Goal: Transaction & Acquisition: Purchase product/service

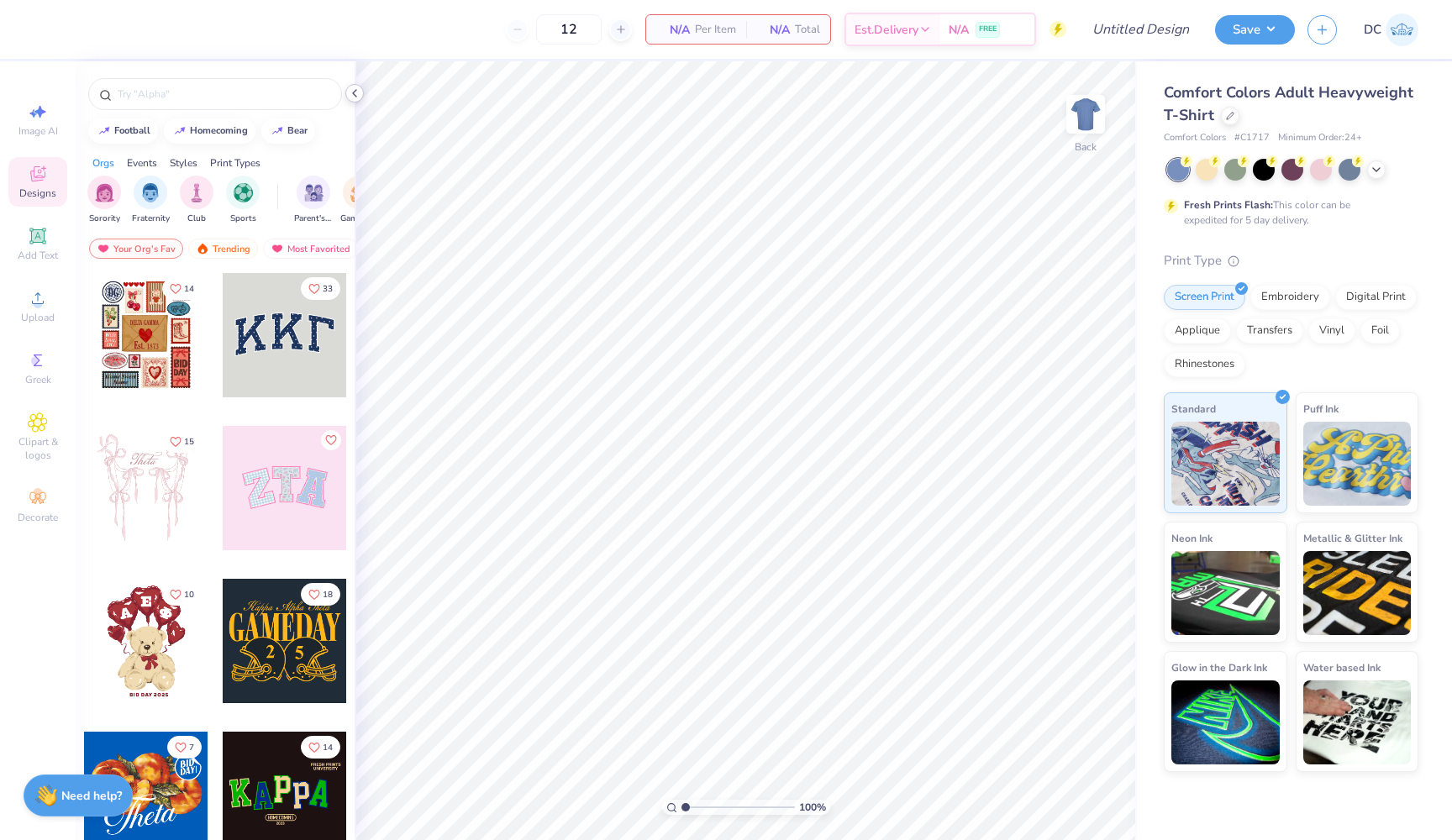
click at [352, 88] on icon at bounding box center [354, 93] width 14 height 14
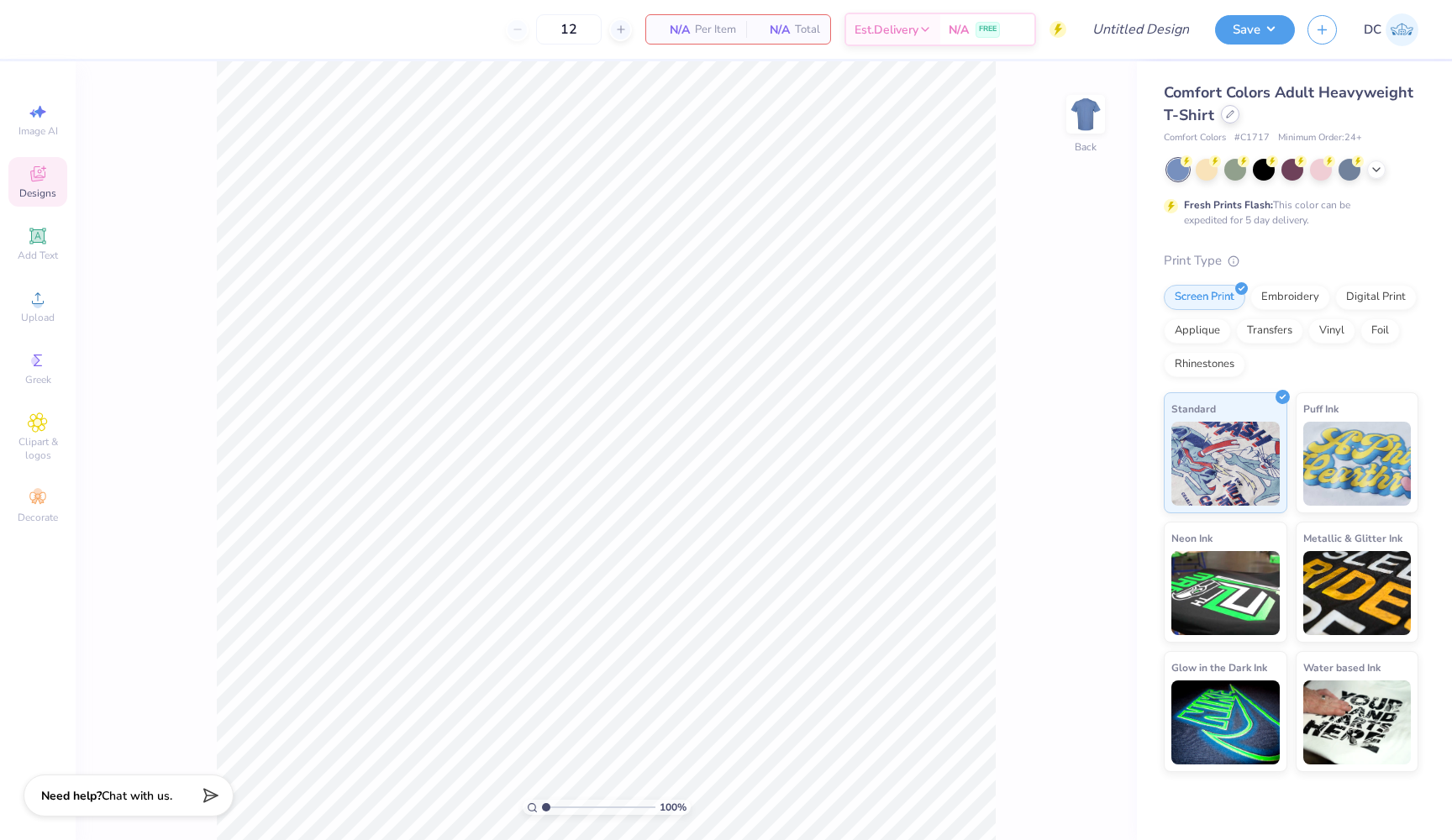
click at [1230, 118] on icon at bounding box center [1230, 113] width 8 height 8
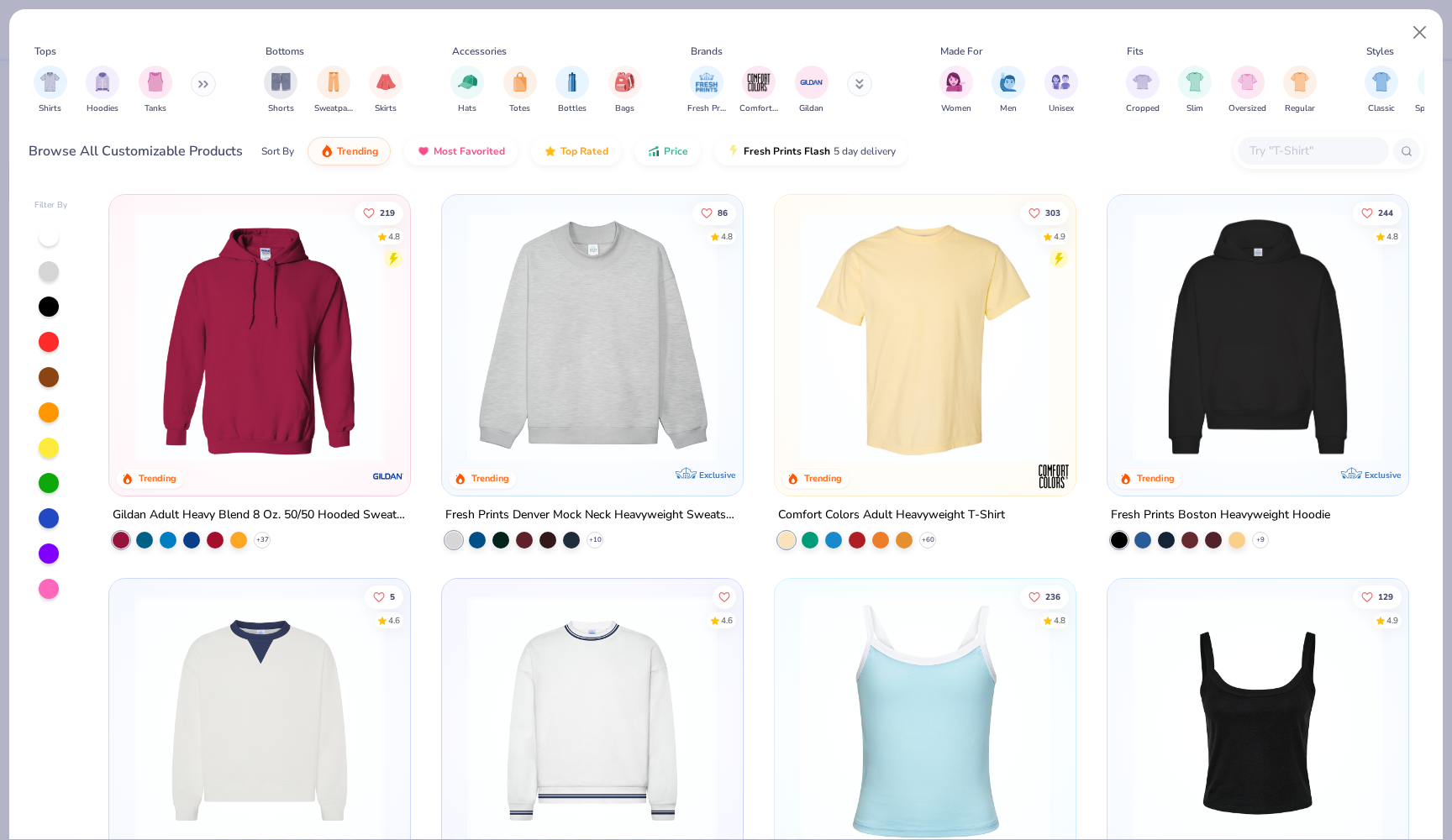
click at [199, 88] on button at bounding box center [204, 84] width 25 height 25
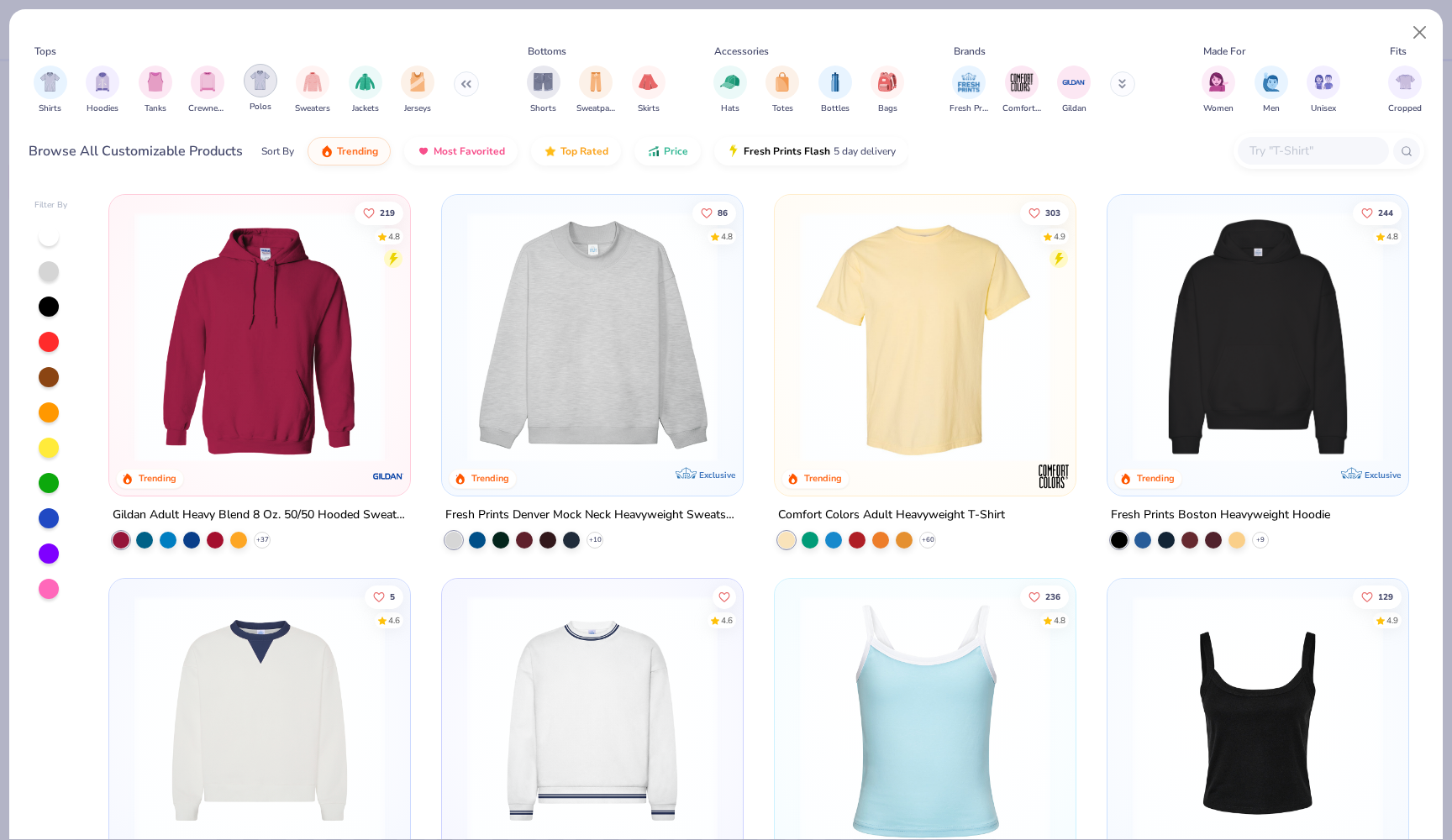
click at [258, 88] on img "filter for Polos" at bounding box center [259, 79] width 19 height 19
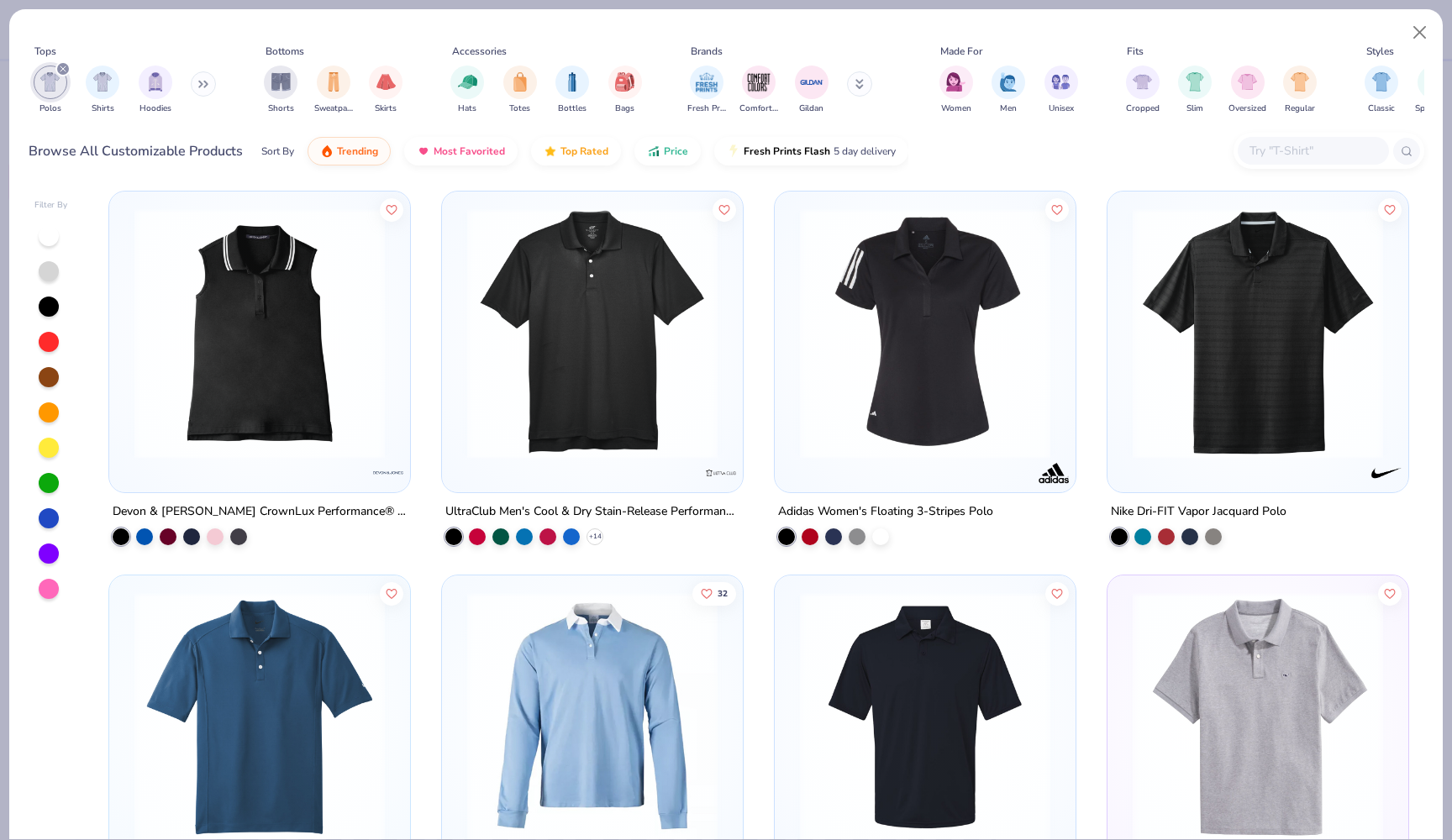
scroll to position [1540, 0]
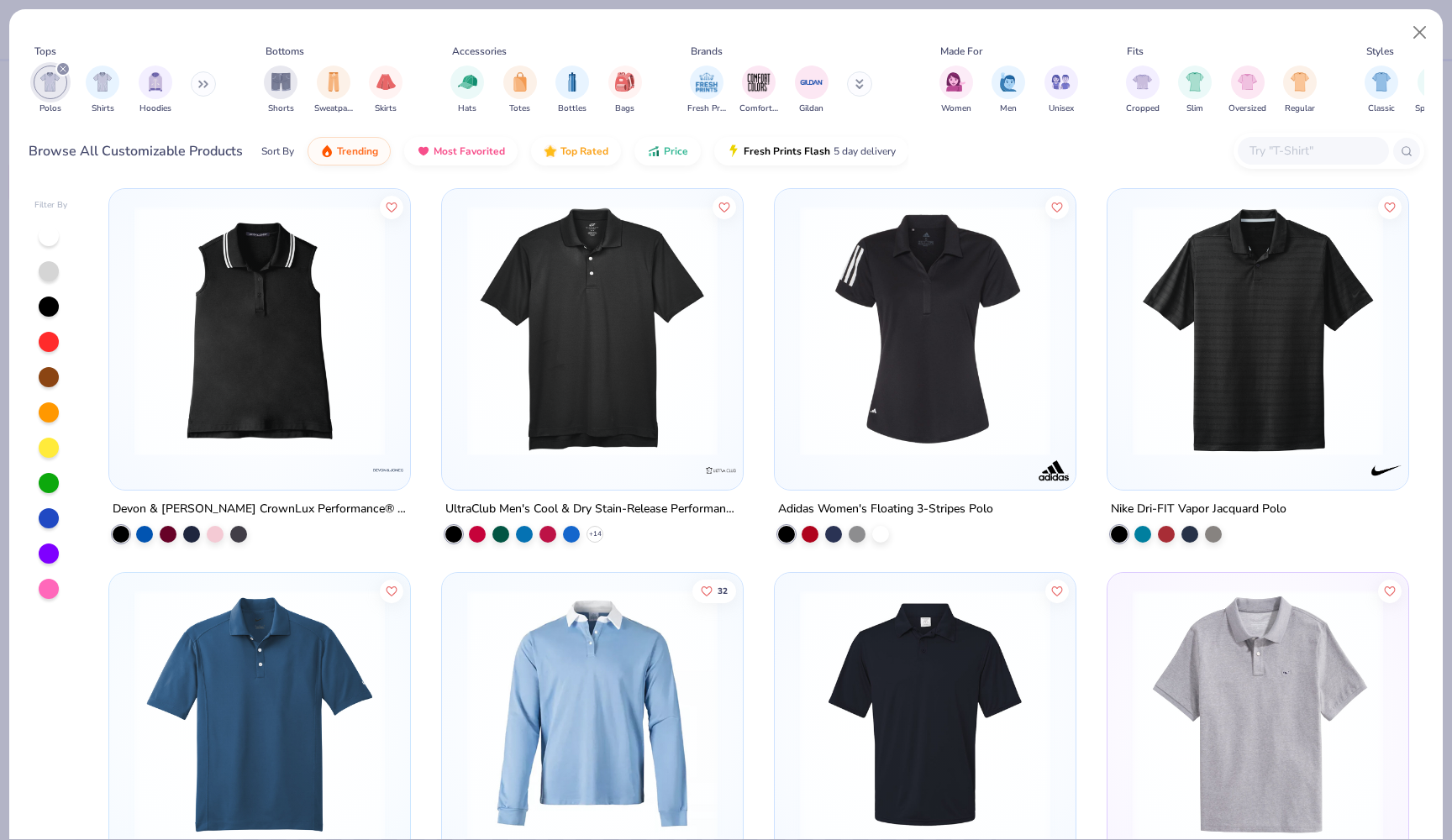
click at [898, 370] on img at bounding box center [925, 331] width 268 height 250
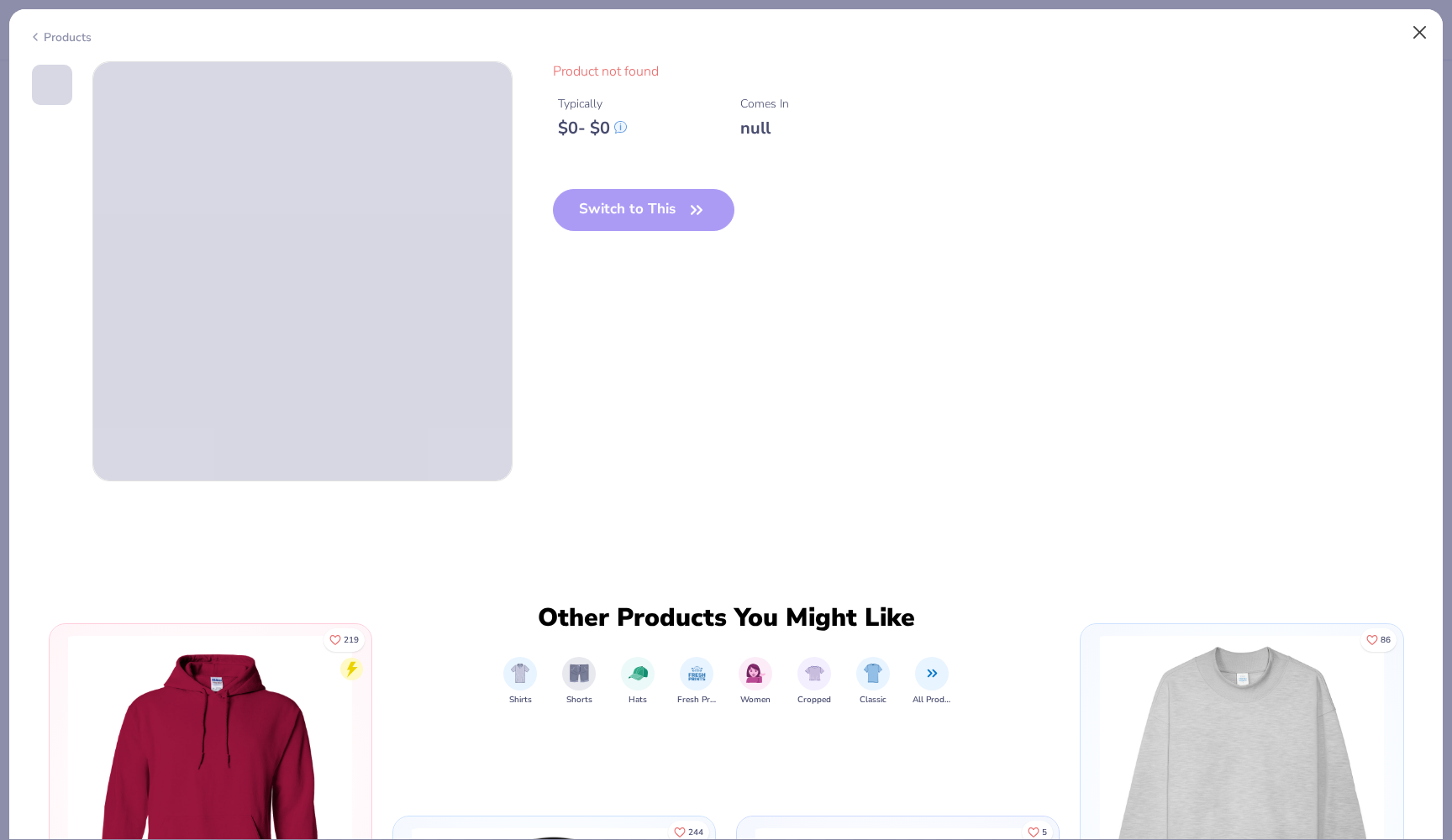
click at [1414, 28] on button "Close" at bounding box center [1420, 32] width 32 height 32
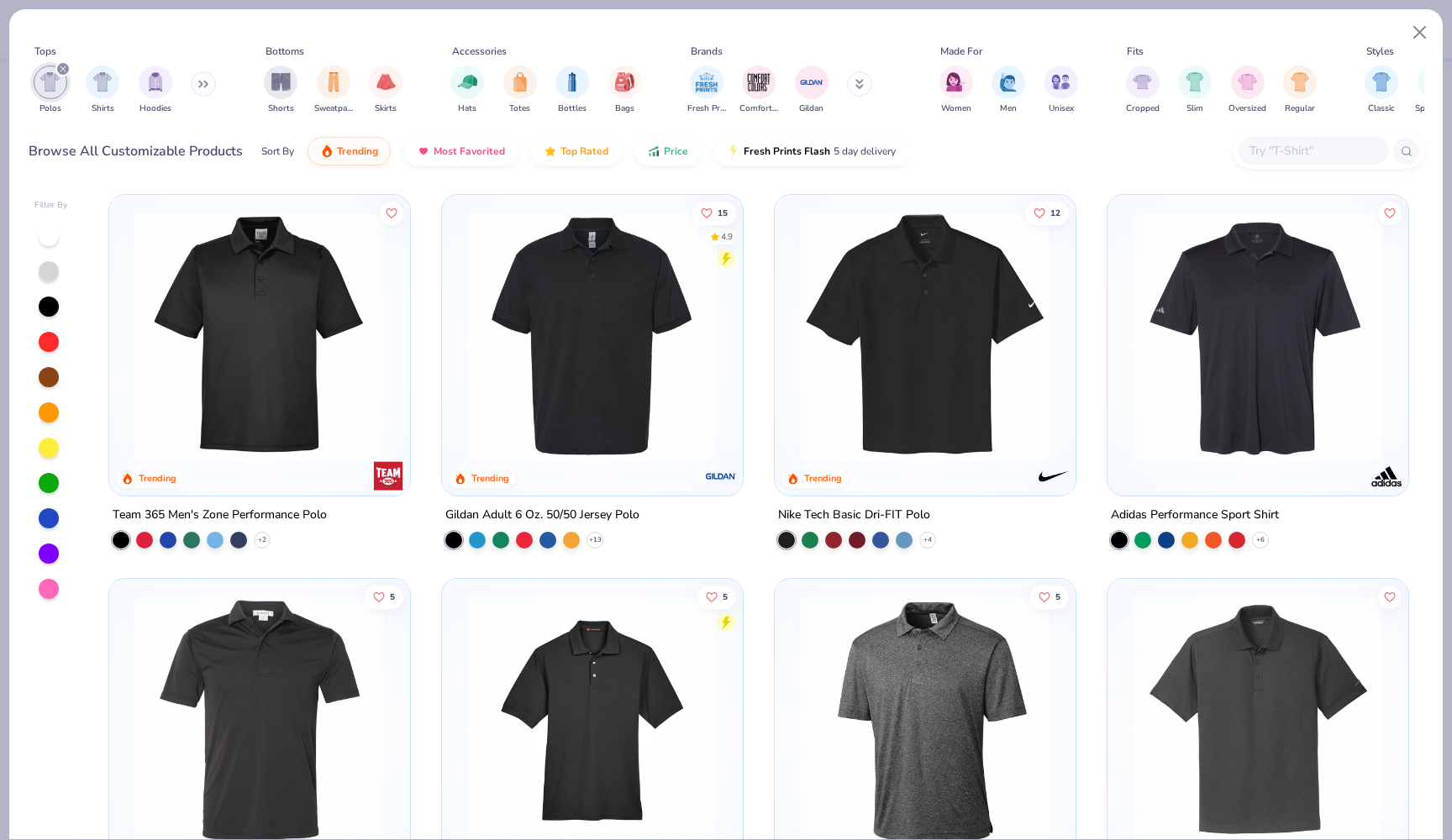
click at [586, 373] on img at bounding box center [592, 337] width 268 height 250
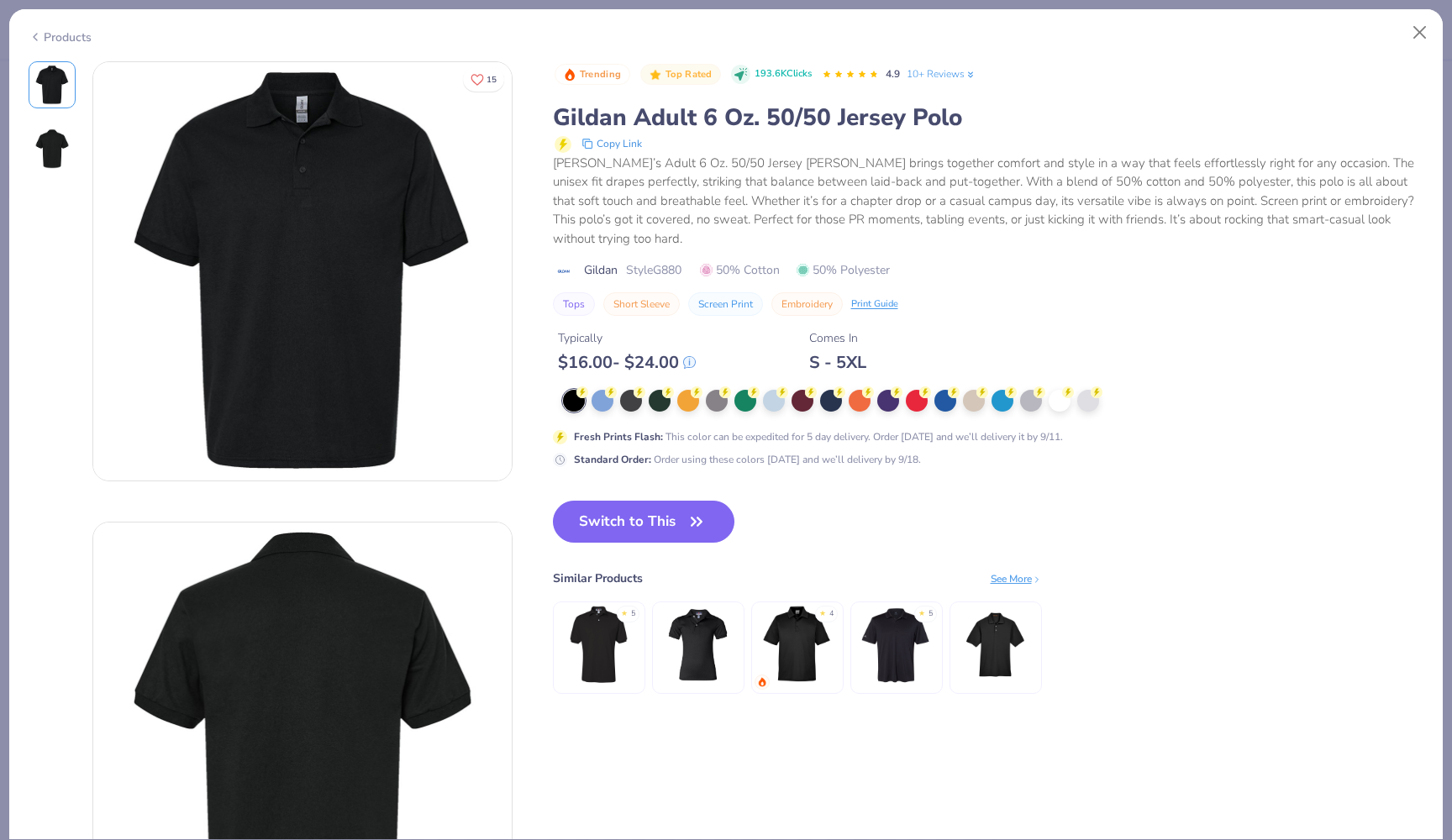
click at [701, 642] on img at bounding box center [698, 645] width 80 height 80
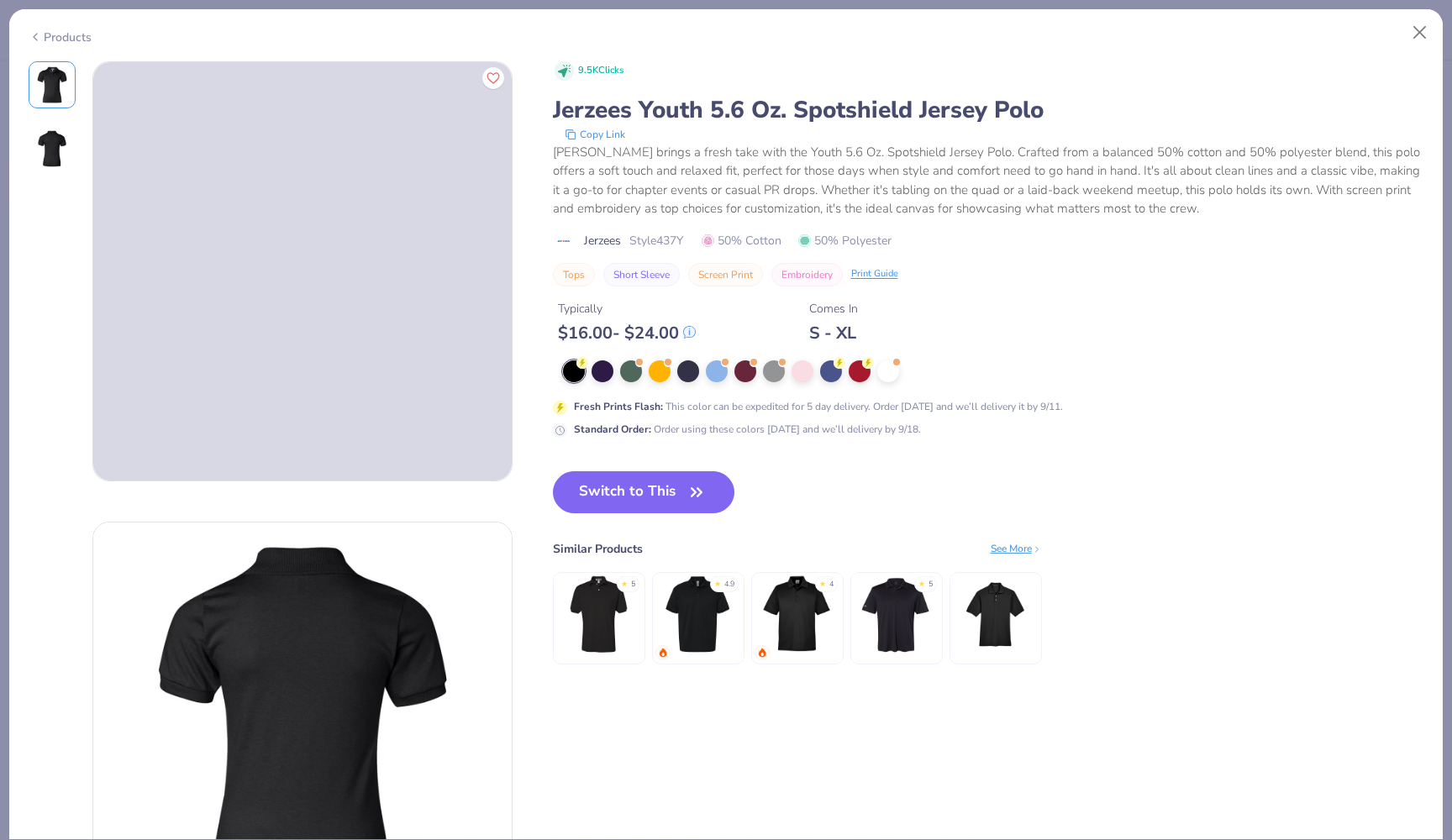
click at [597, 628] on img at bounding box center [599, 614] width 80 height 80
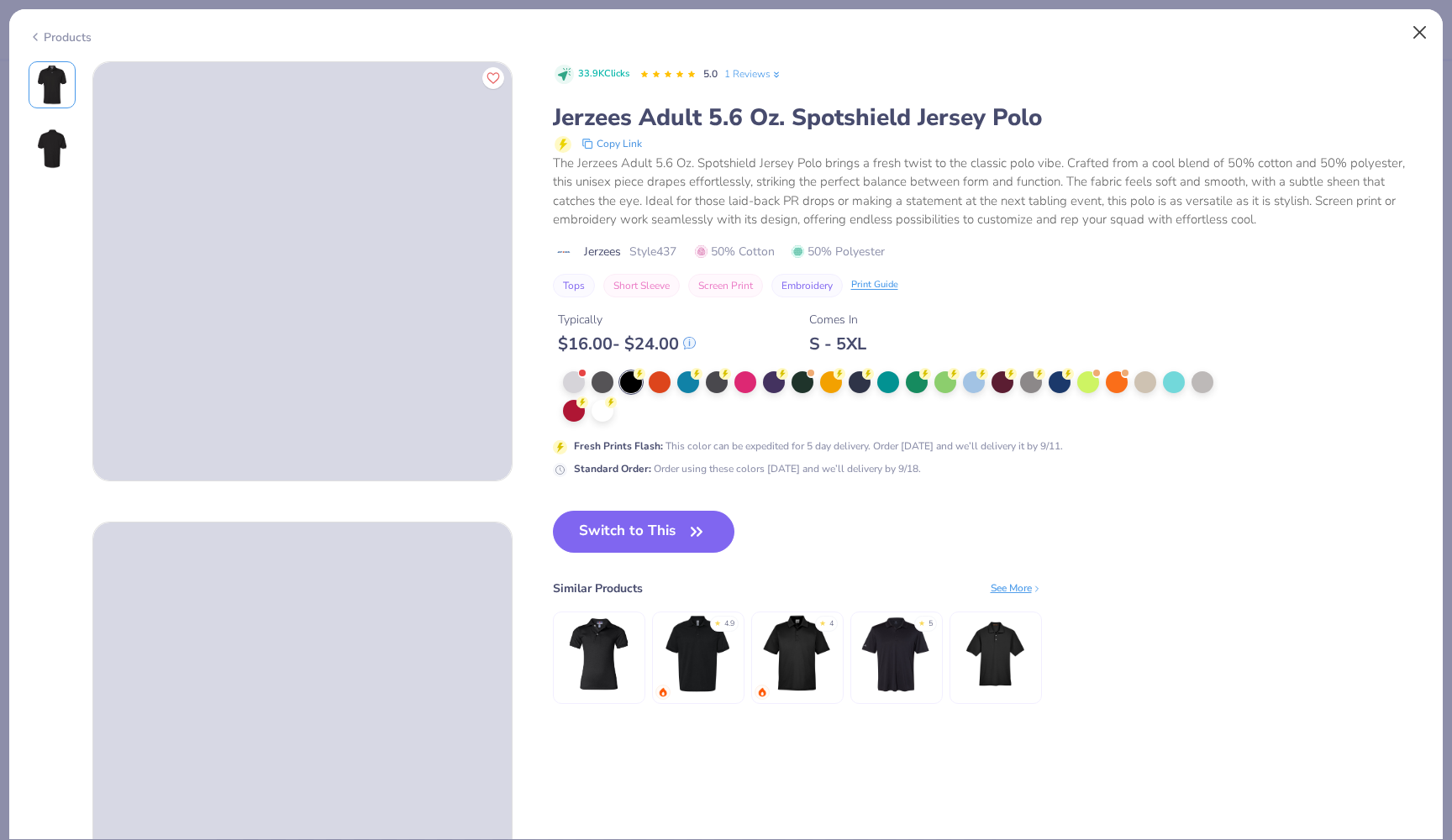
click at [1418, 32] on button "Close" at bounding box center [1420, 32] width 32 height 32
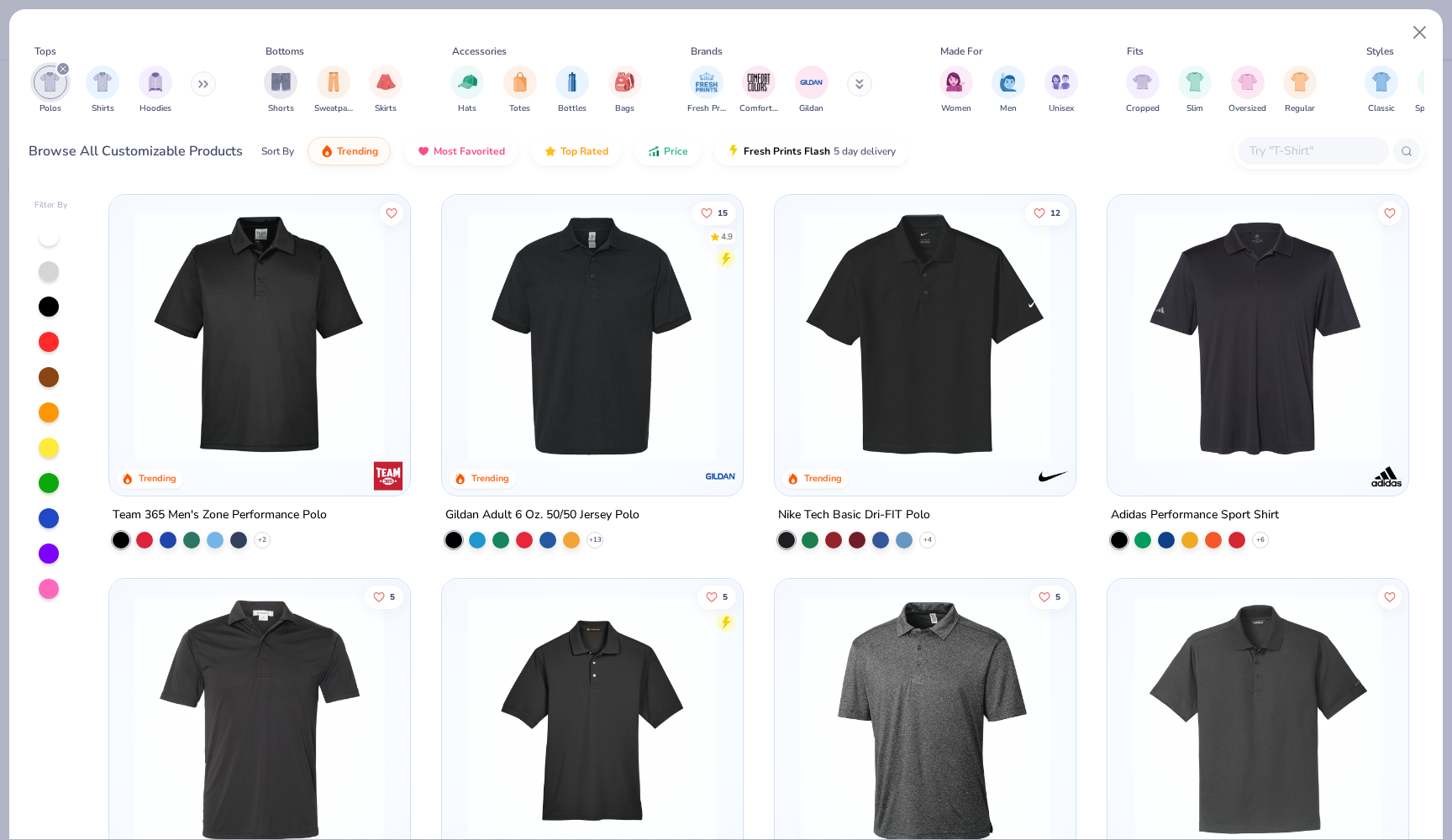
click at [538, 395] on img at bounding box center [592, 337] width 268 height 250
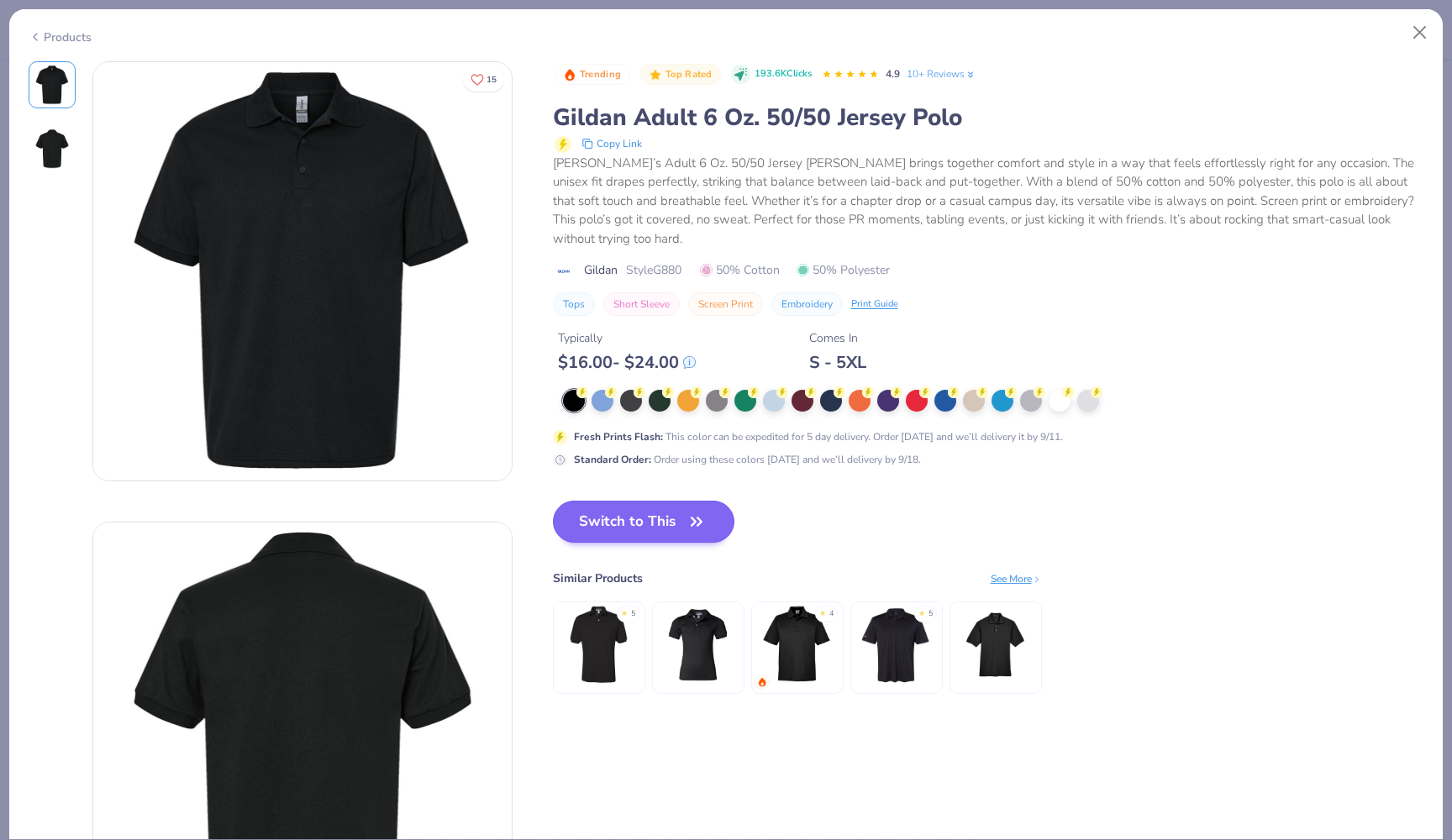
click at [632, 525] on button "Switch to This" at bounding box center [644, 521] width 182 height 42
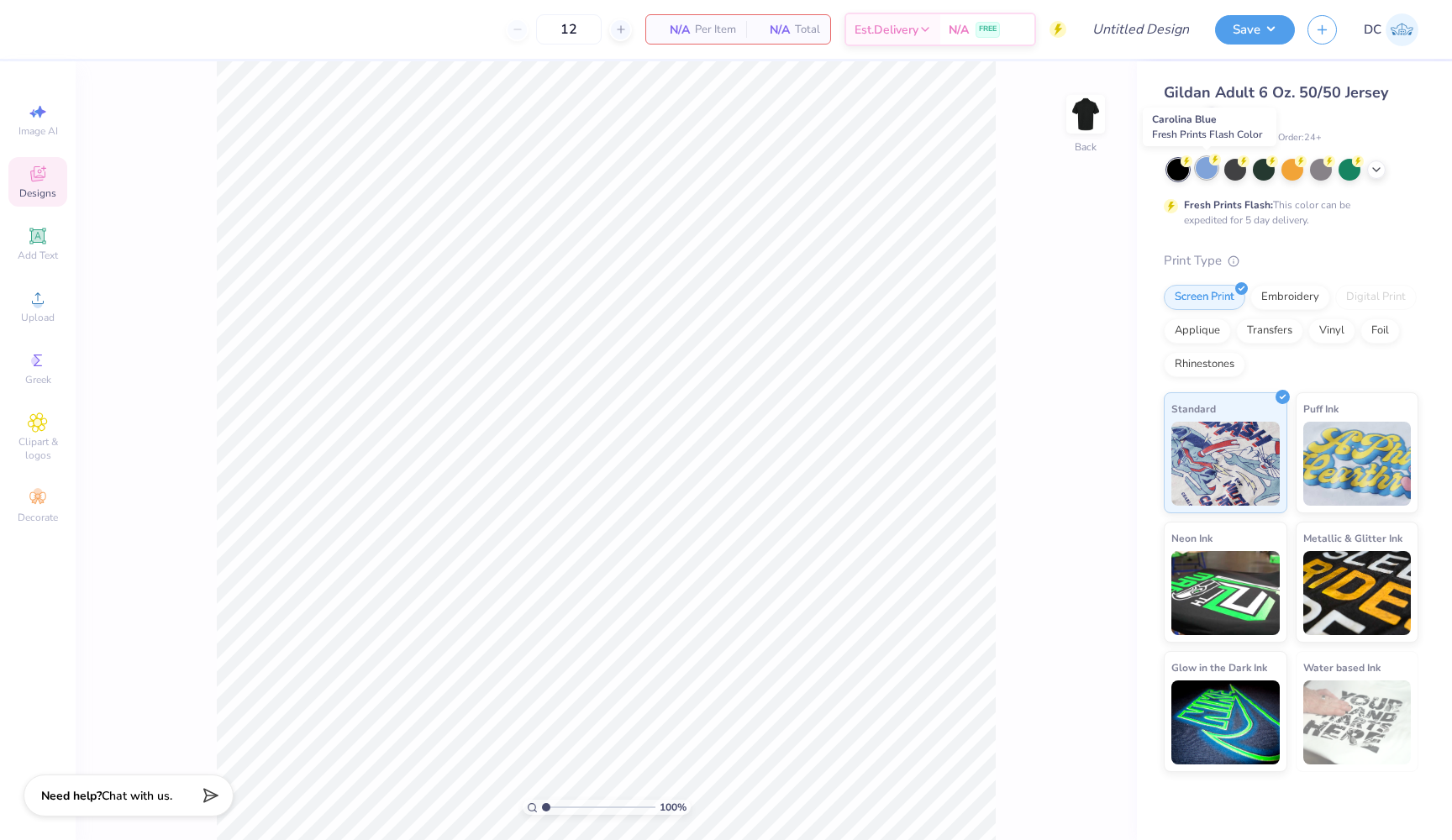
click at [1211, 165] on div at bounding box center [1207, 167] width 22 height 22
click at [1289, 293] on div "Embroidery" at bounding box center [1291, 295] width 80 height 25
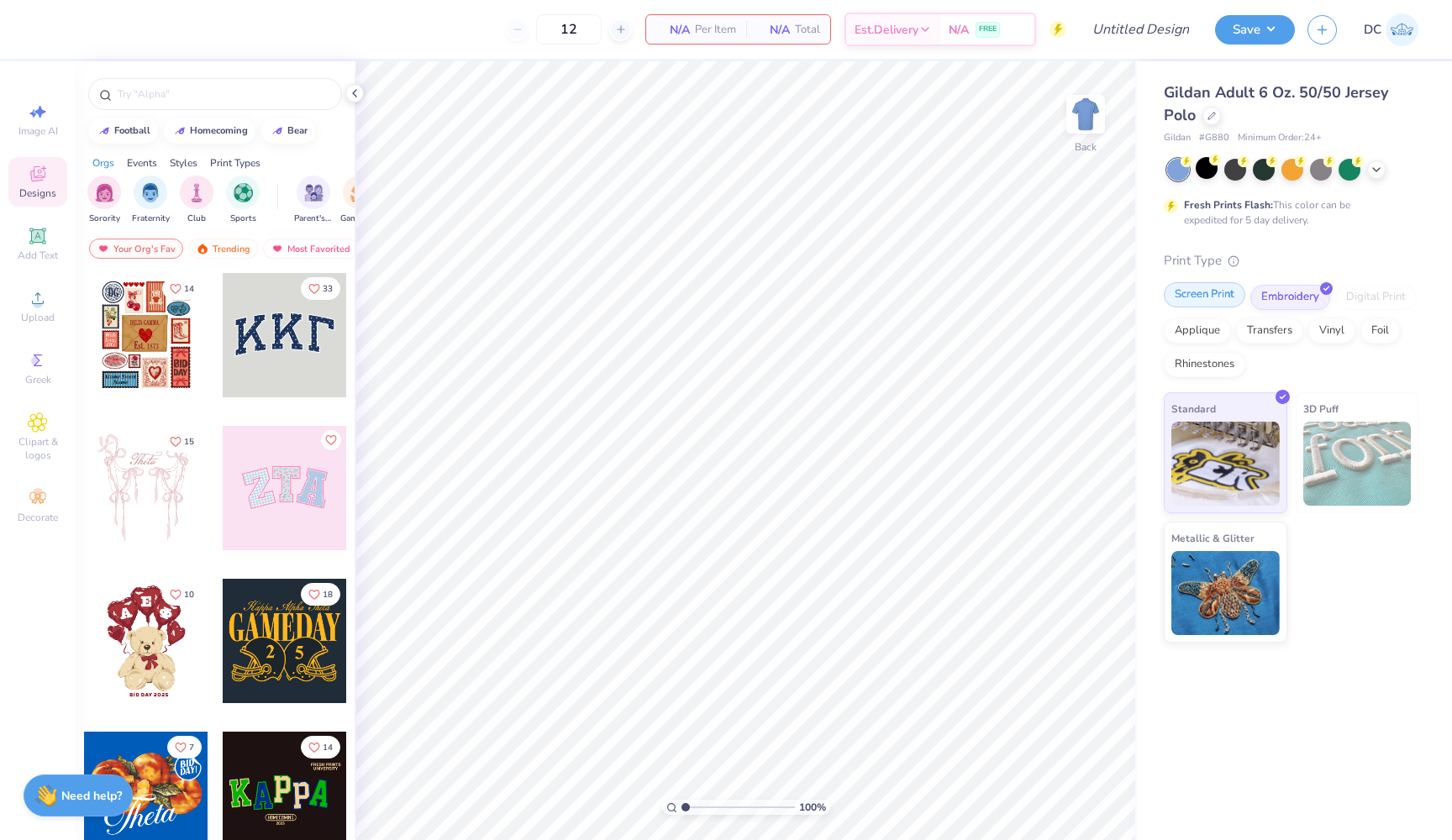
click at [1216, 294] on div "Screen Print" at bounding box center [1204, 295] width 82 height 25
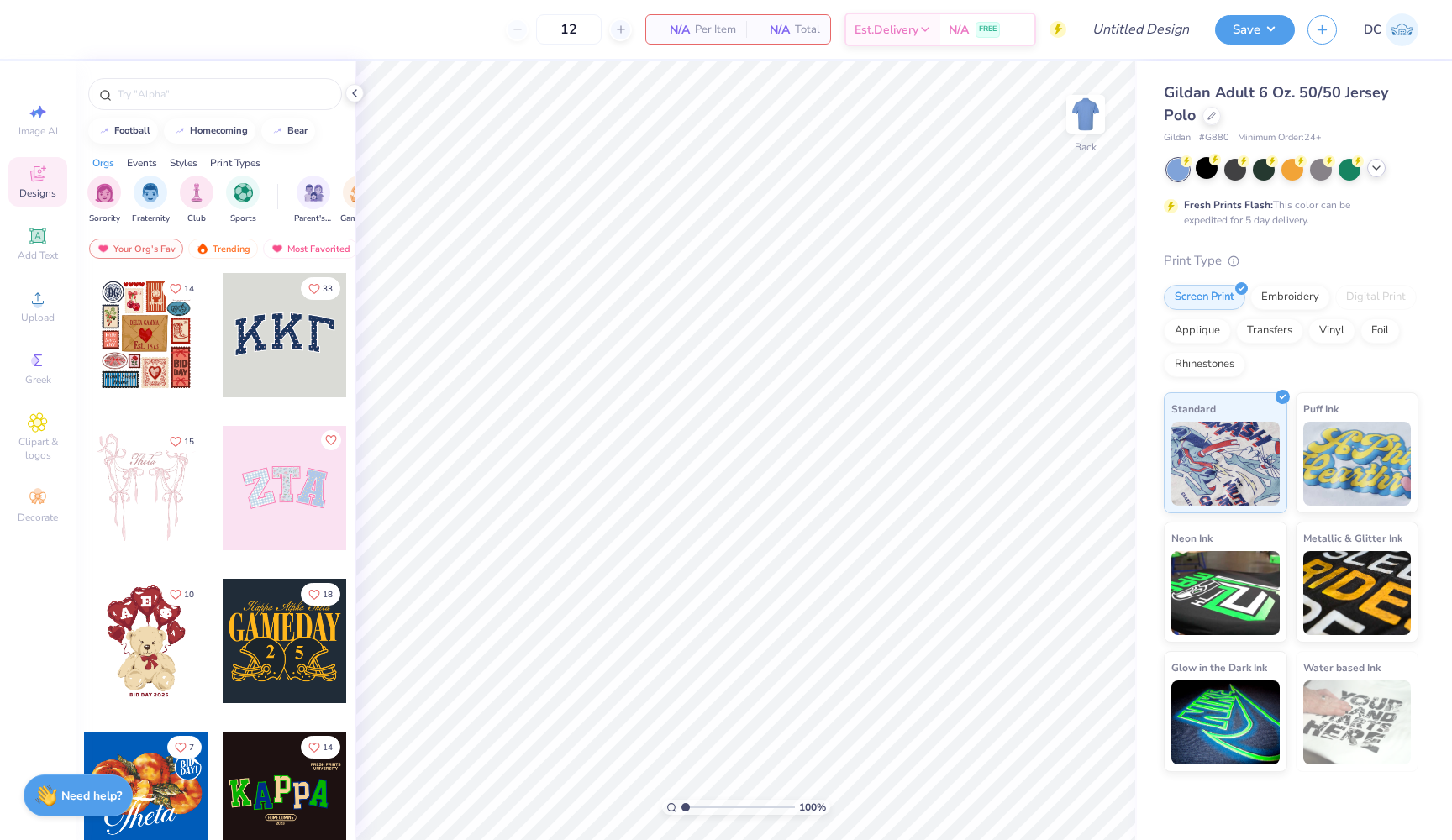
click at [1373, 159] on div at bounding box center [1293, 169] width 251 height 22
click at [1375, 165] on icon at bounding box center [1376, 167] width 14 height 14
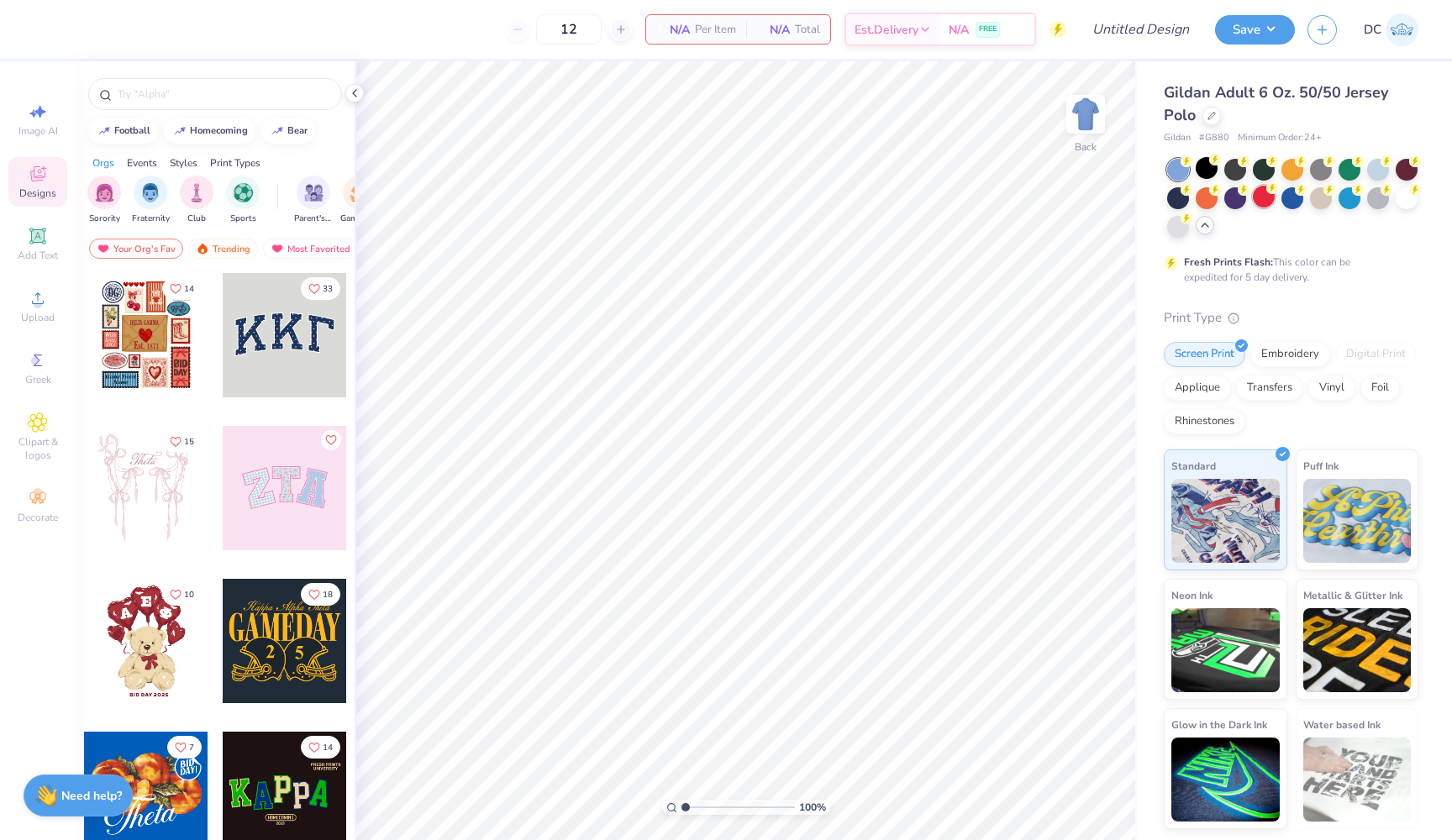
click at [1264, 192] on div at bounding box center [1264, 196] width 22 height 22
click at [1206, 164] on div at bounding box center [1207, 167] width 22 height 22
click at [1175, 194] on div at bounding box center [1178, 196] width 22 height 22
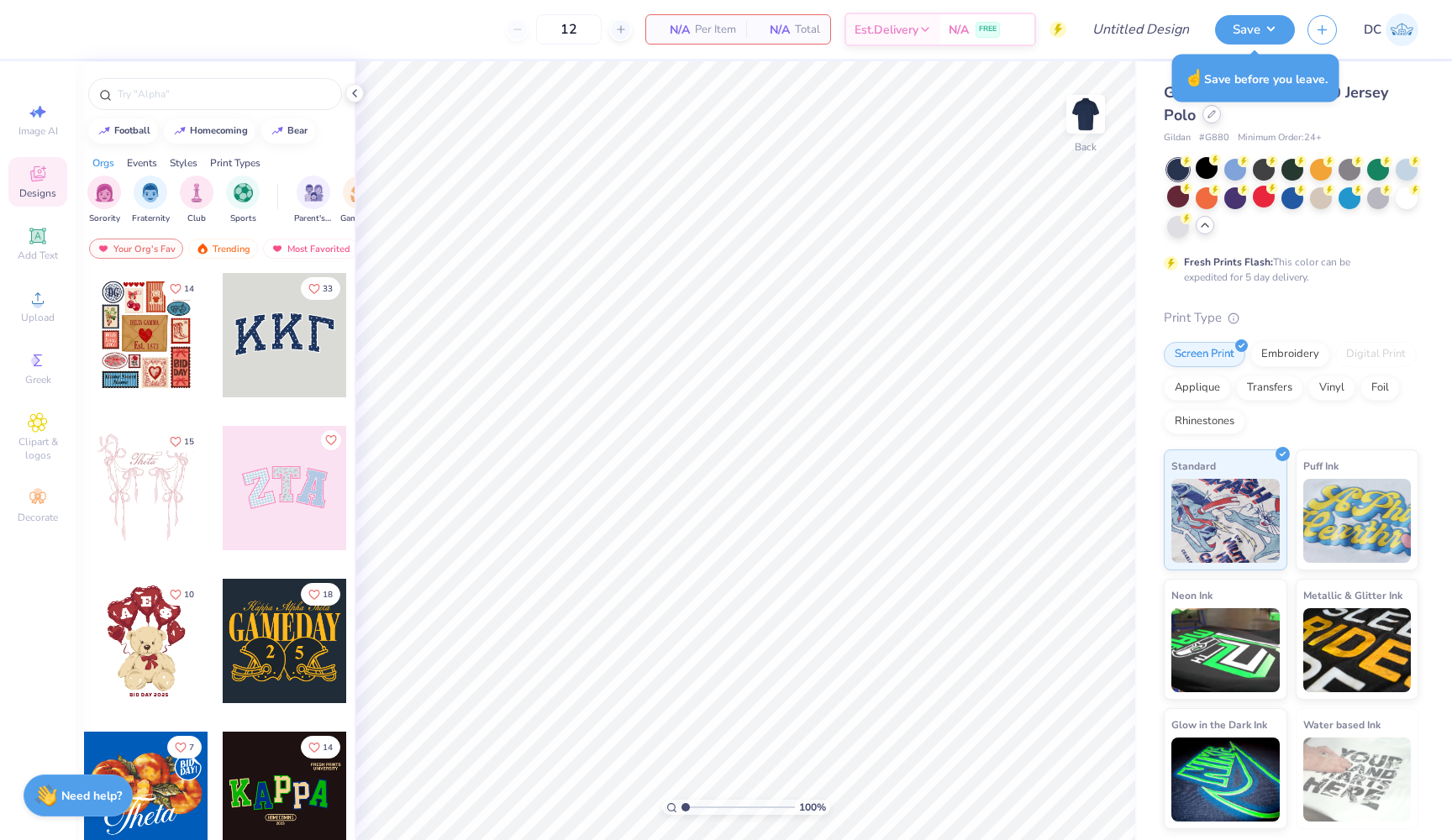
click at [1213, 115] on icon at bounding box center [1212, 113] width 8 height 8
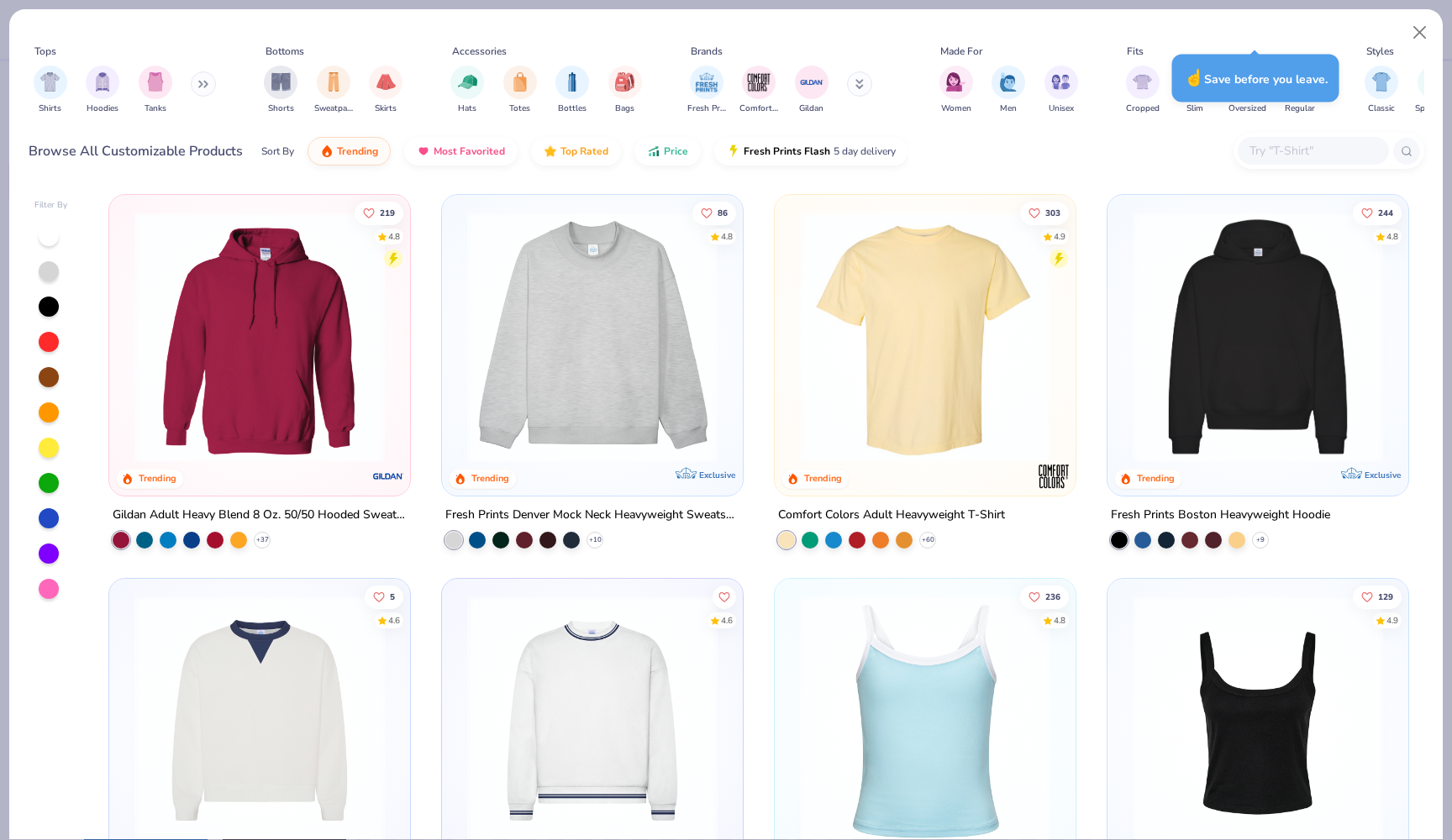
click at [202, 82] on icon at bounding box center [200, 85] width 3 height 6
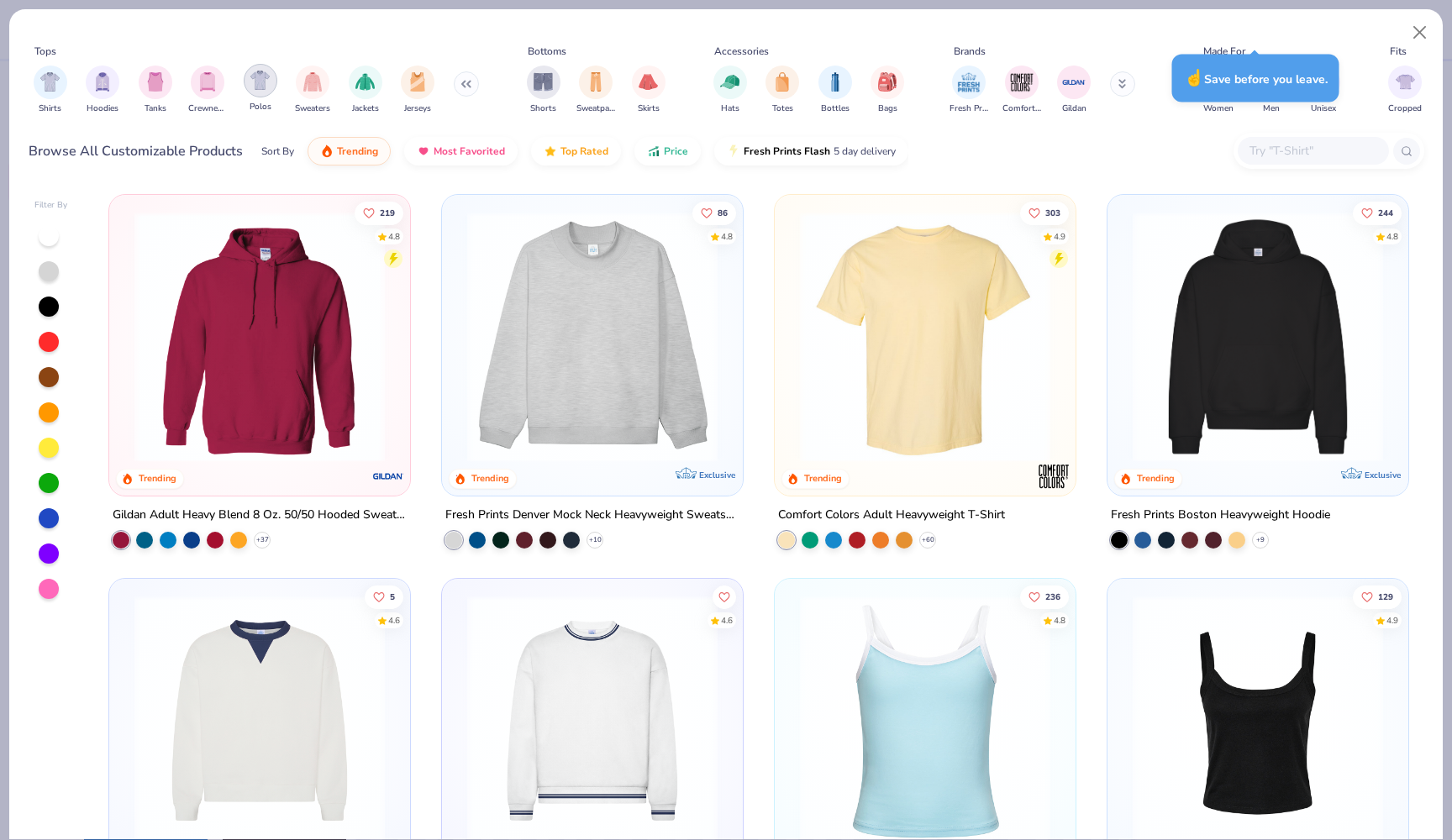
click at [262, 92] on div "filter for Polos" at bounding box center [260, 80] width 33 height 33
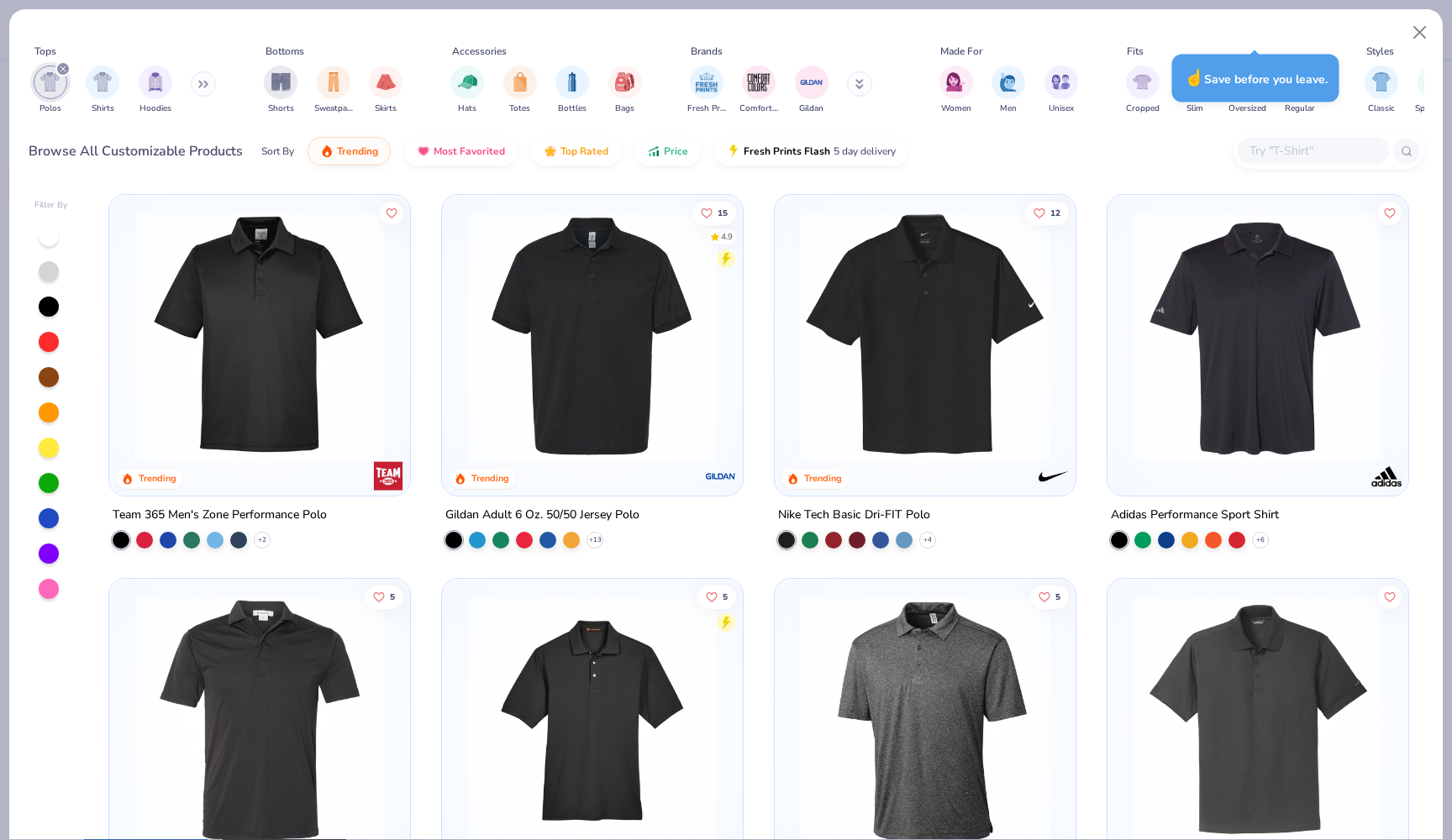
click at [48, 512] on div at bounding box center [49, 519] width 20 height 20
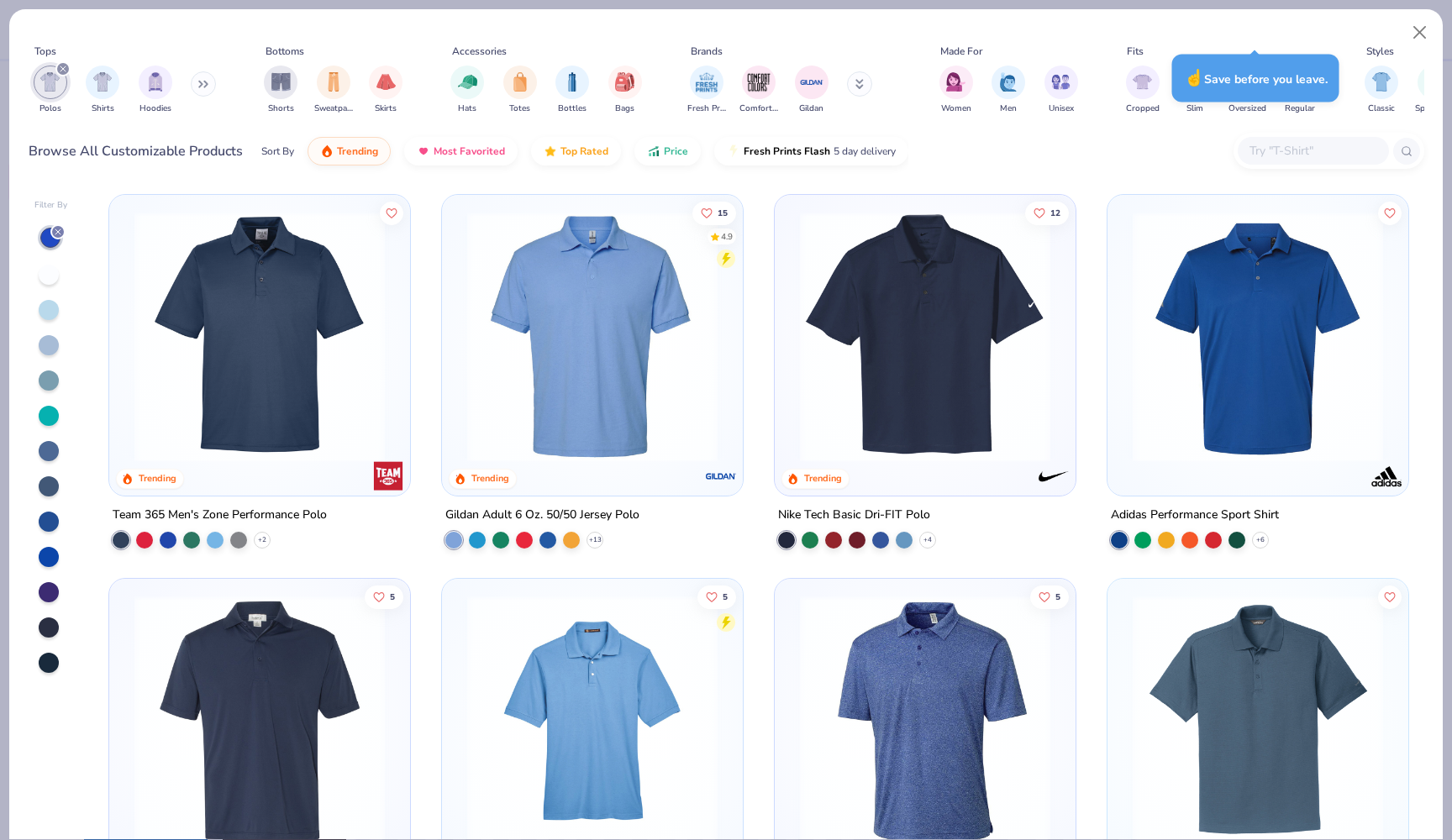
click at [918, 409] on img at bounding box center [925, 337] width 268 height 250
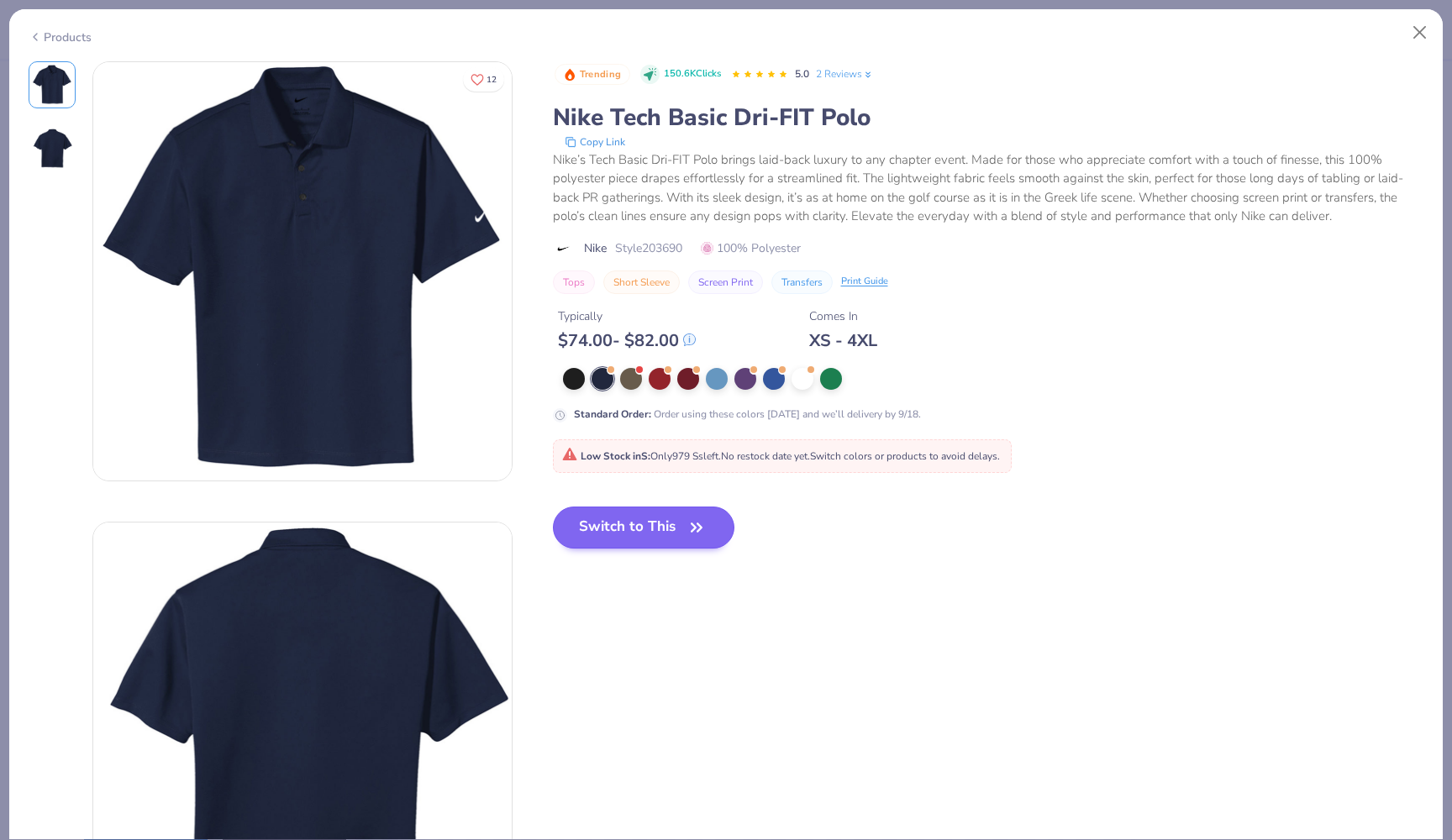
click at [697, 531] on icon "button" at bounding box center [697, 528] width 23 height 23
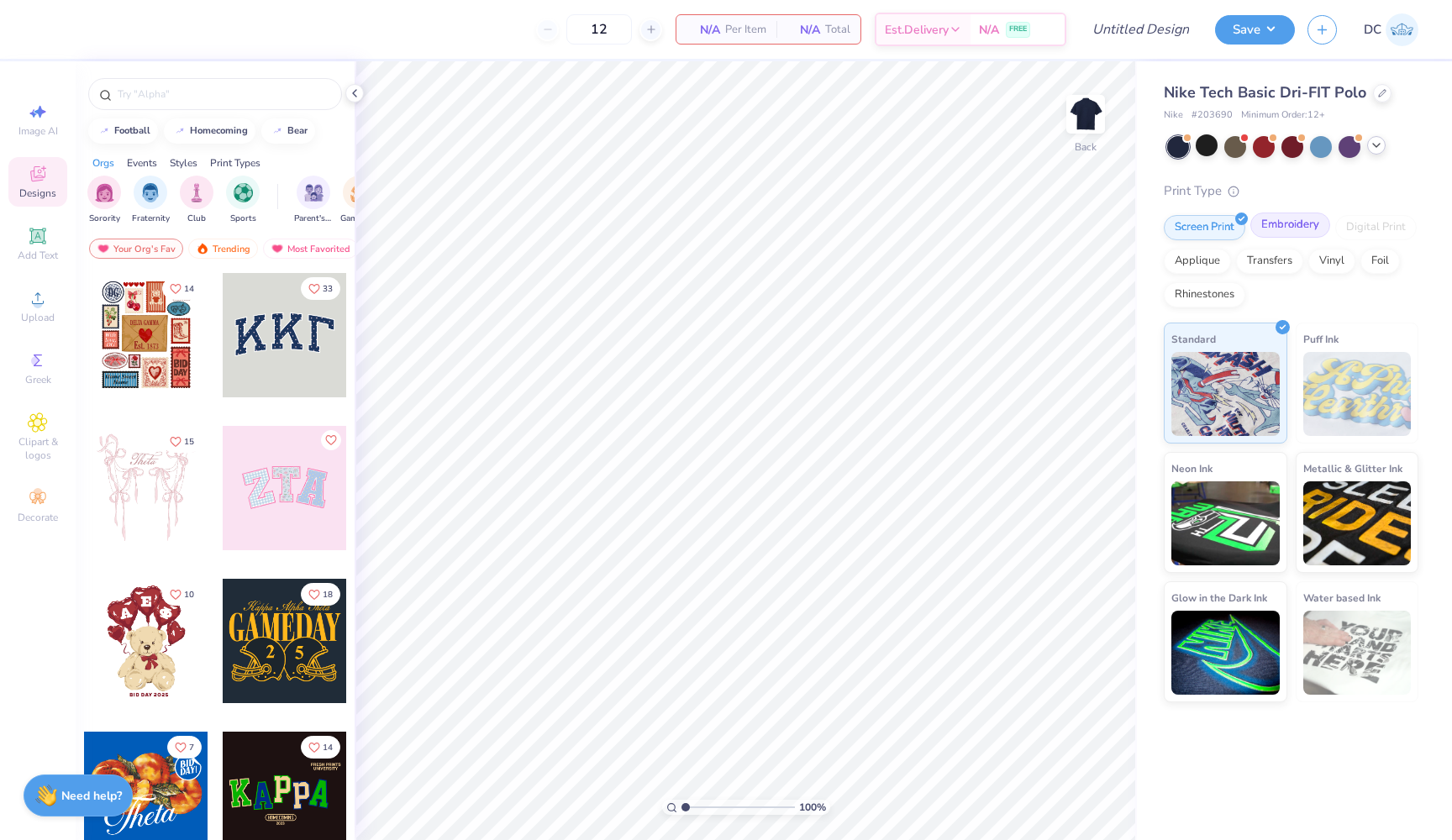
click at [1276, 224] on div "Embroidery" at bounding box center [1291, 225] width 80 height 25
